Goal: Register for event/course

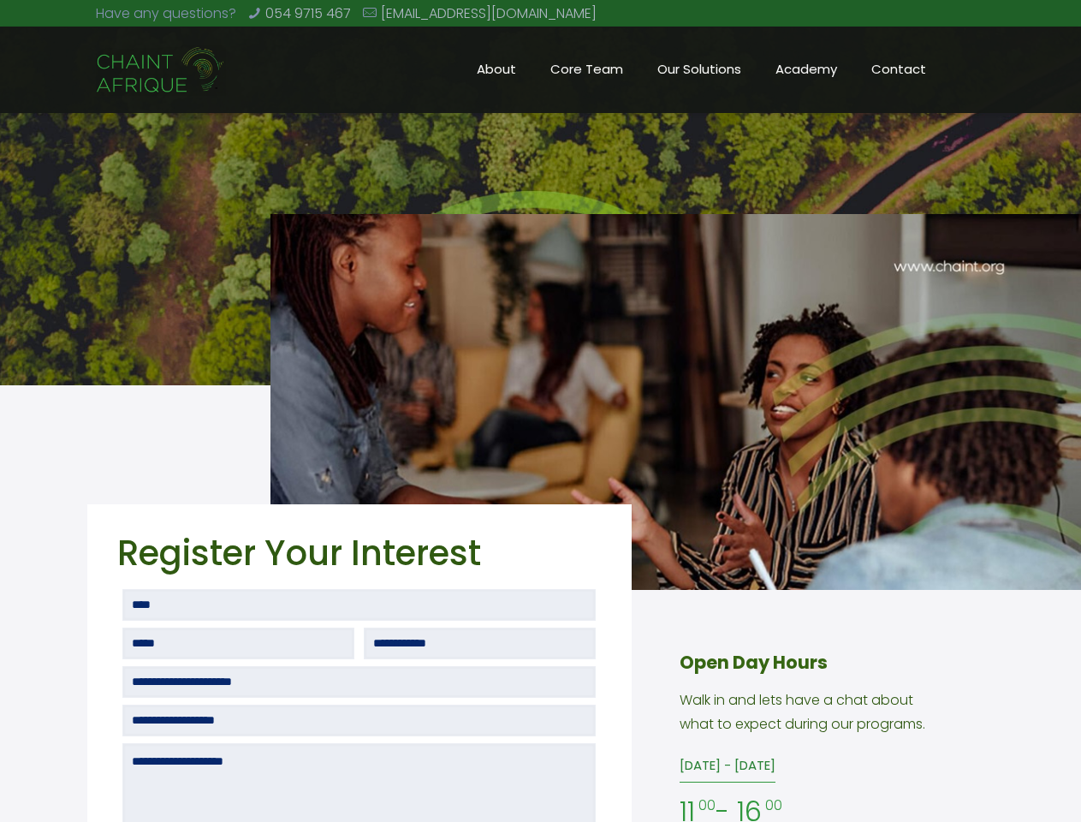
click at [540, 411] on img at bounding box center [676, 402] width 811 height 376
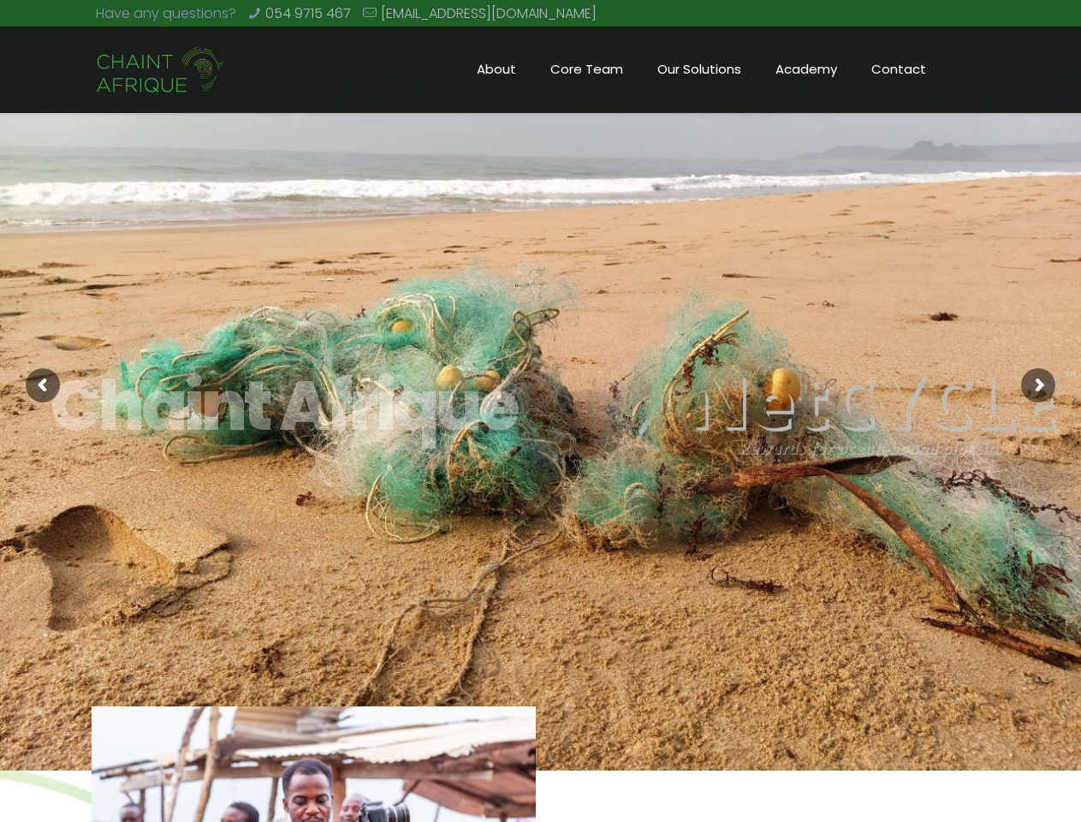
click at [540, 411] on rs-slide "Chaint Afrique" at bounding box center [540, 385] width 1081 height 771
click at [43, 385] on rs-arrow at bounding box center [43, 385] width 34 height 34
click at [1039, 385] on rs-arrow at bounding box center [1039, 385] width 34 height 34
